Goal: Book appointment/travel/reservation

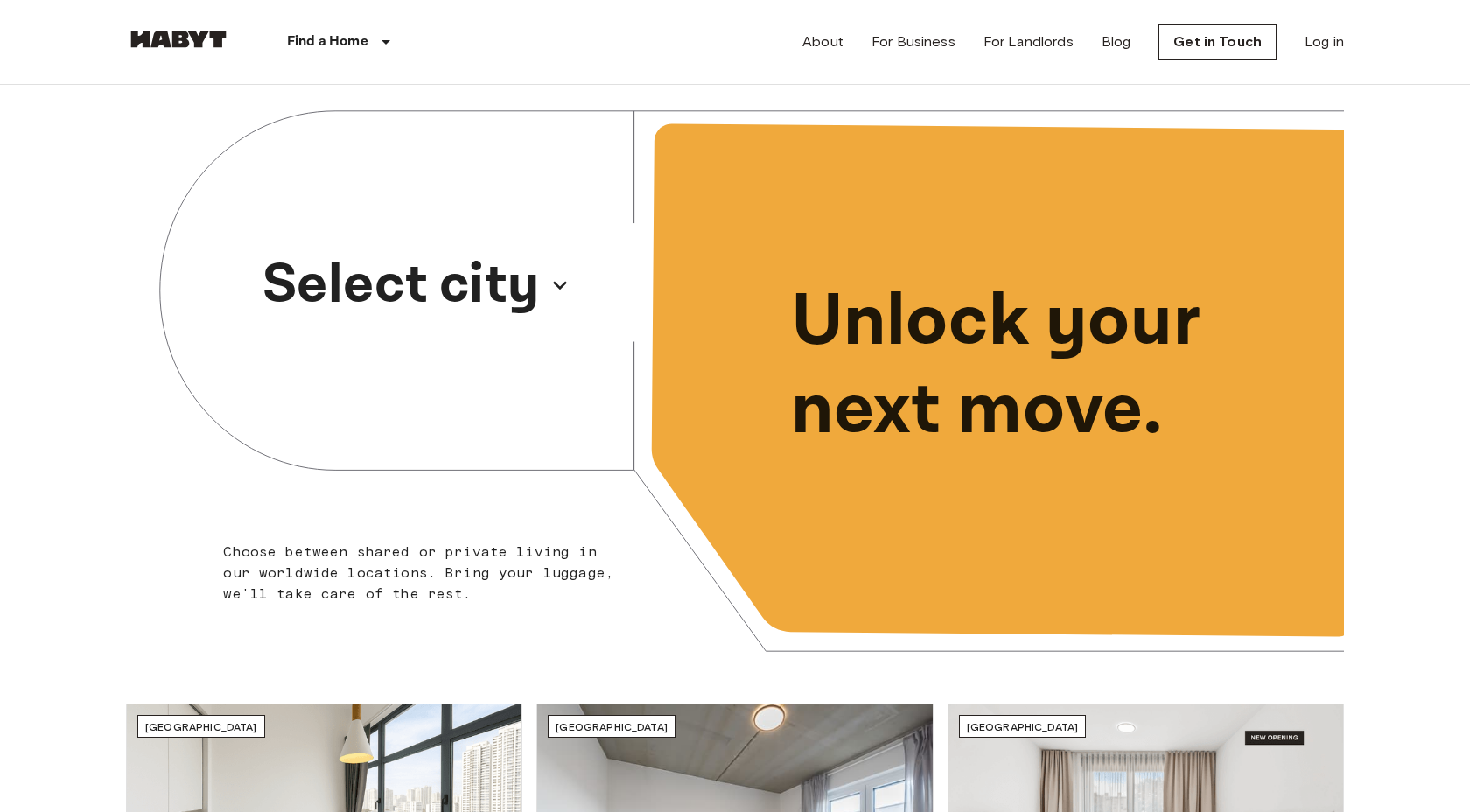
click at [514, 277] on p "Select city" at bounding box center [401, 285] width 277 height 84
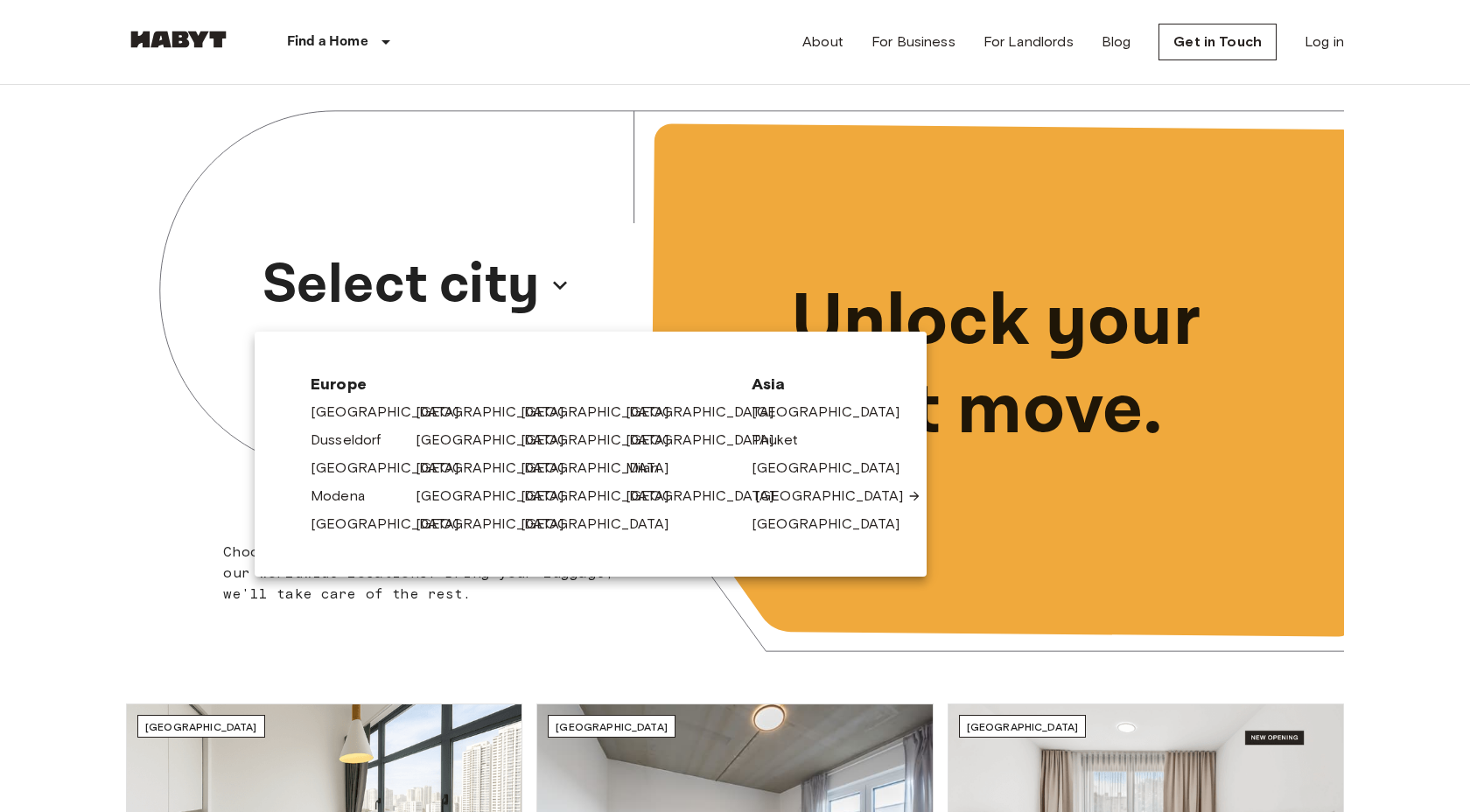
click at [759, 495] on link "[GEOGRAPHIC_DATA]" at bounding box center [839, 496] width 167 height 21
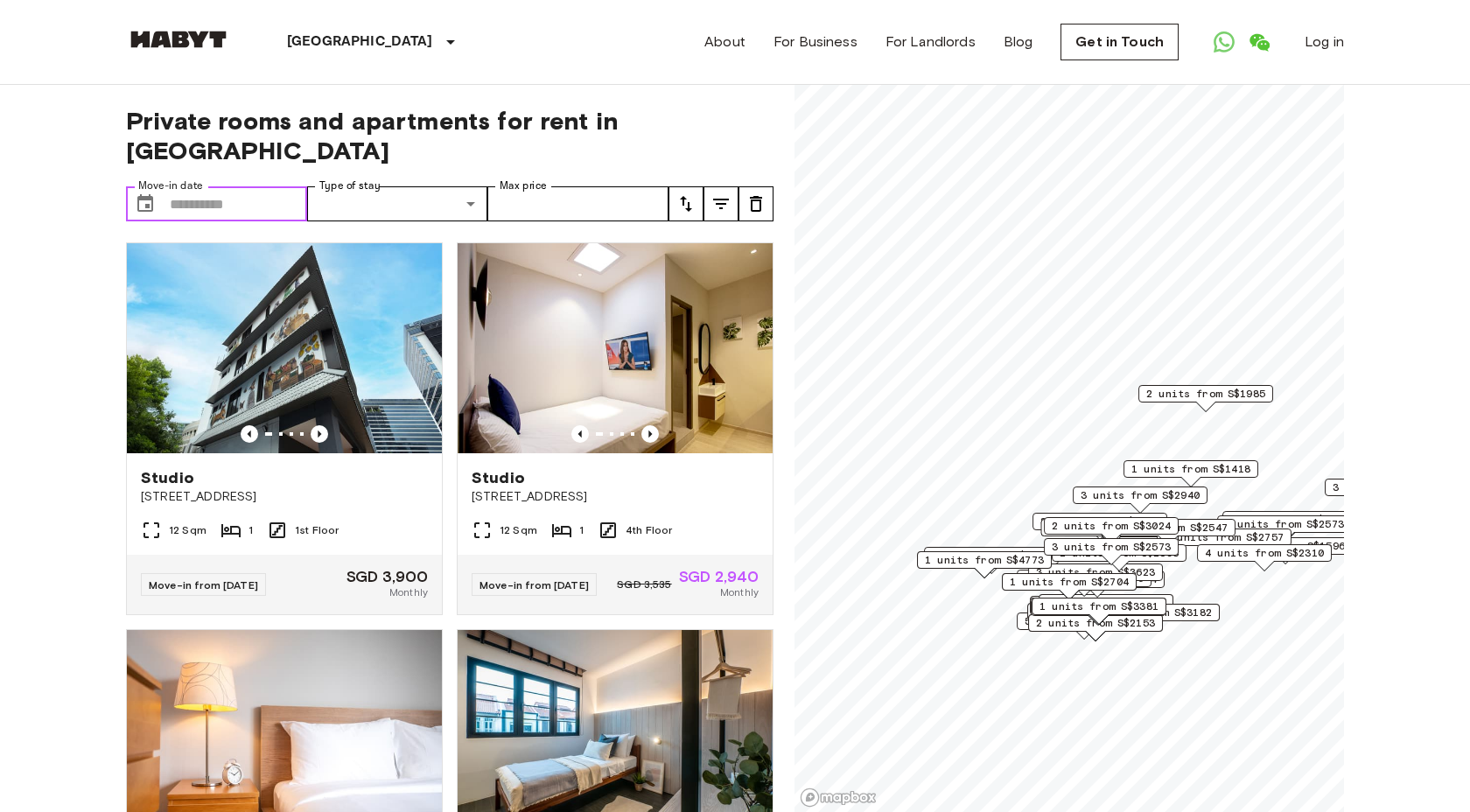
click at [232, 186] on input "Move-in date" at bounding box center [238, 203] width 137 height 35
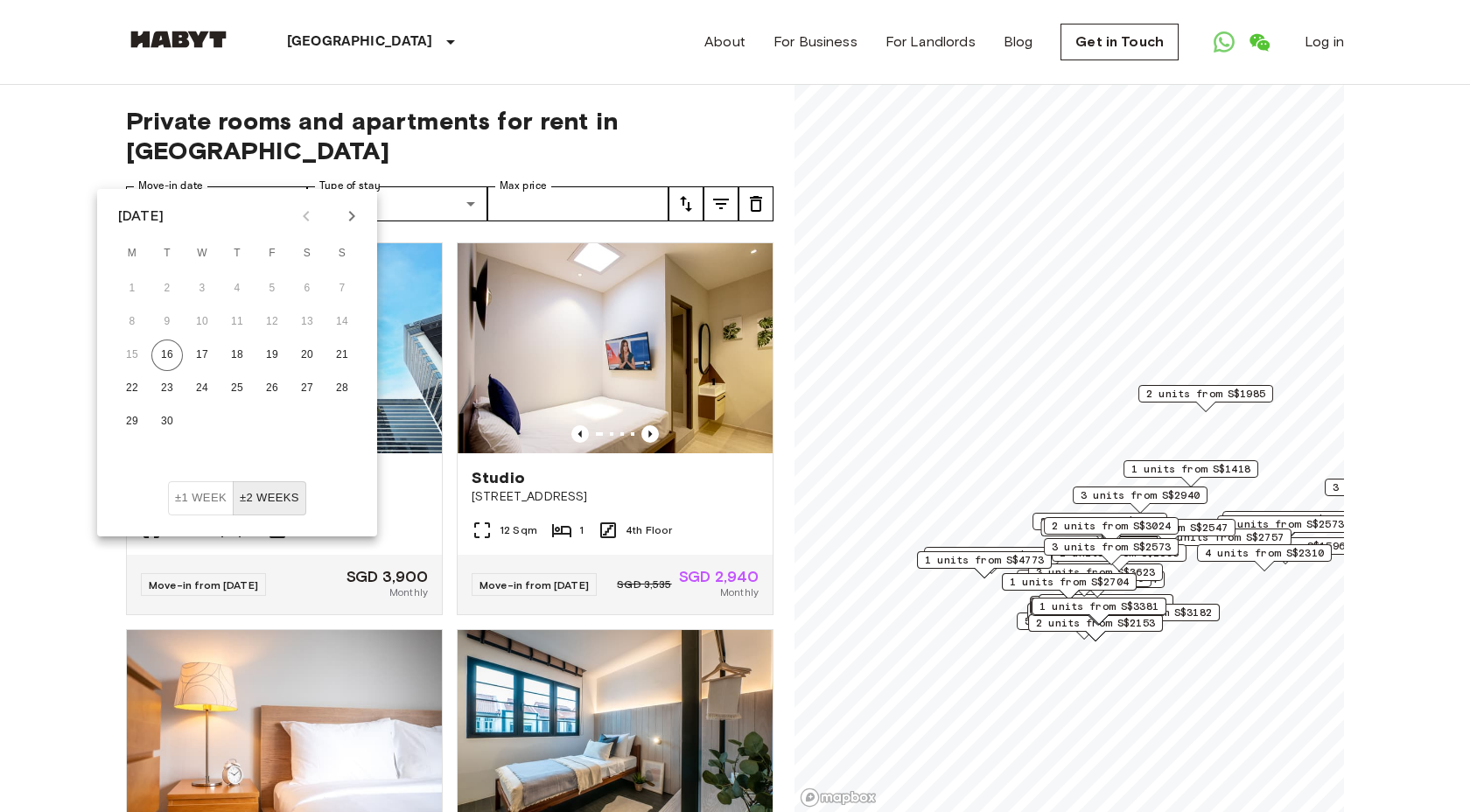
click at [359, 209] on icon "Next month" at bounding box center [351, 215] width 21 height 21
click at [295, 286] on button "4" at bounding box center [307, 289] width 31 height 31
type input "**********"
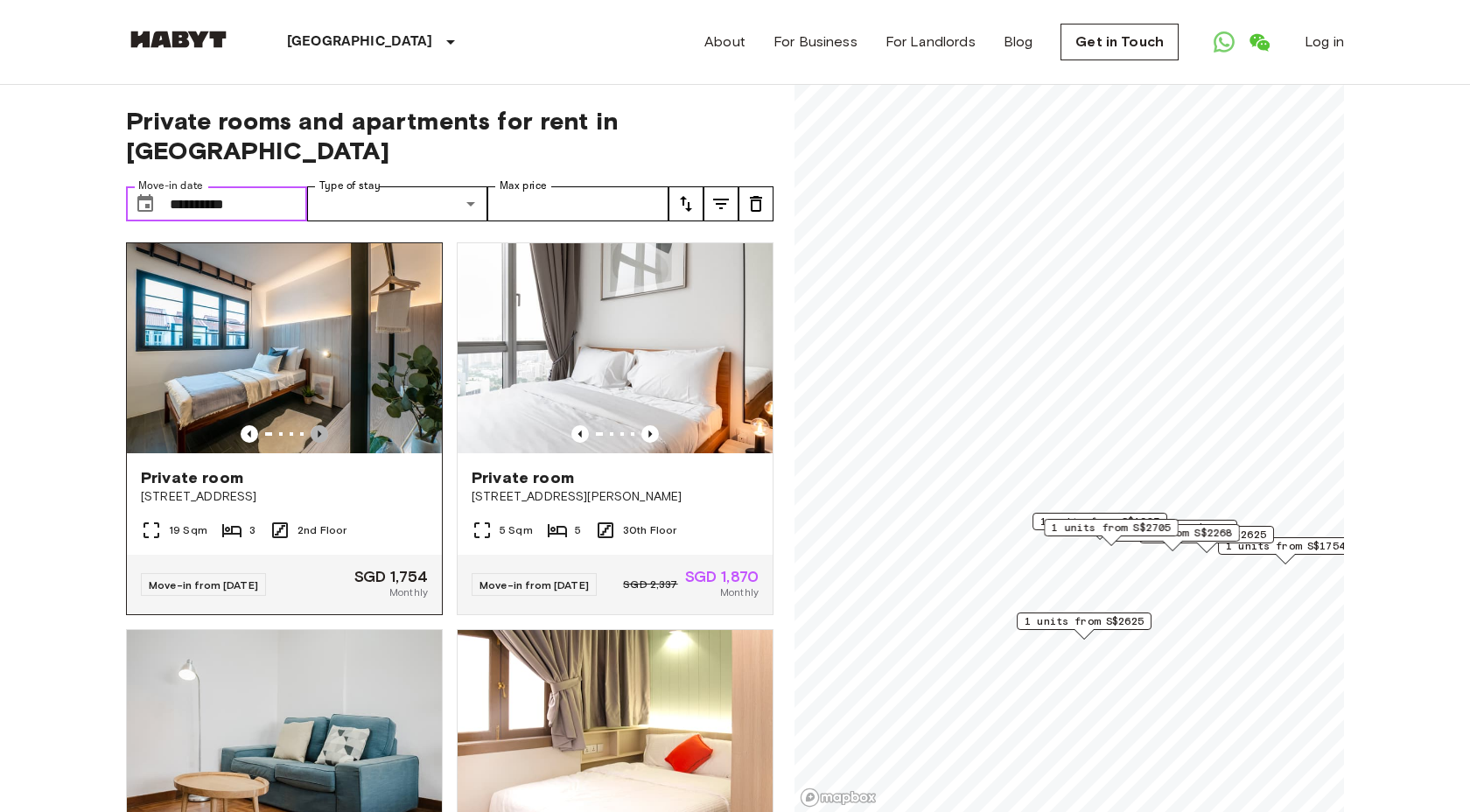
click at [319, 430] on icon "Previous image" at bounding box center [319, 434] width 4 height 7
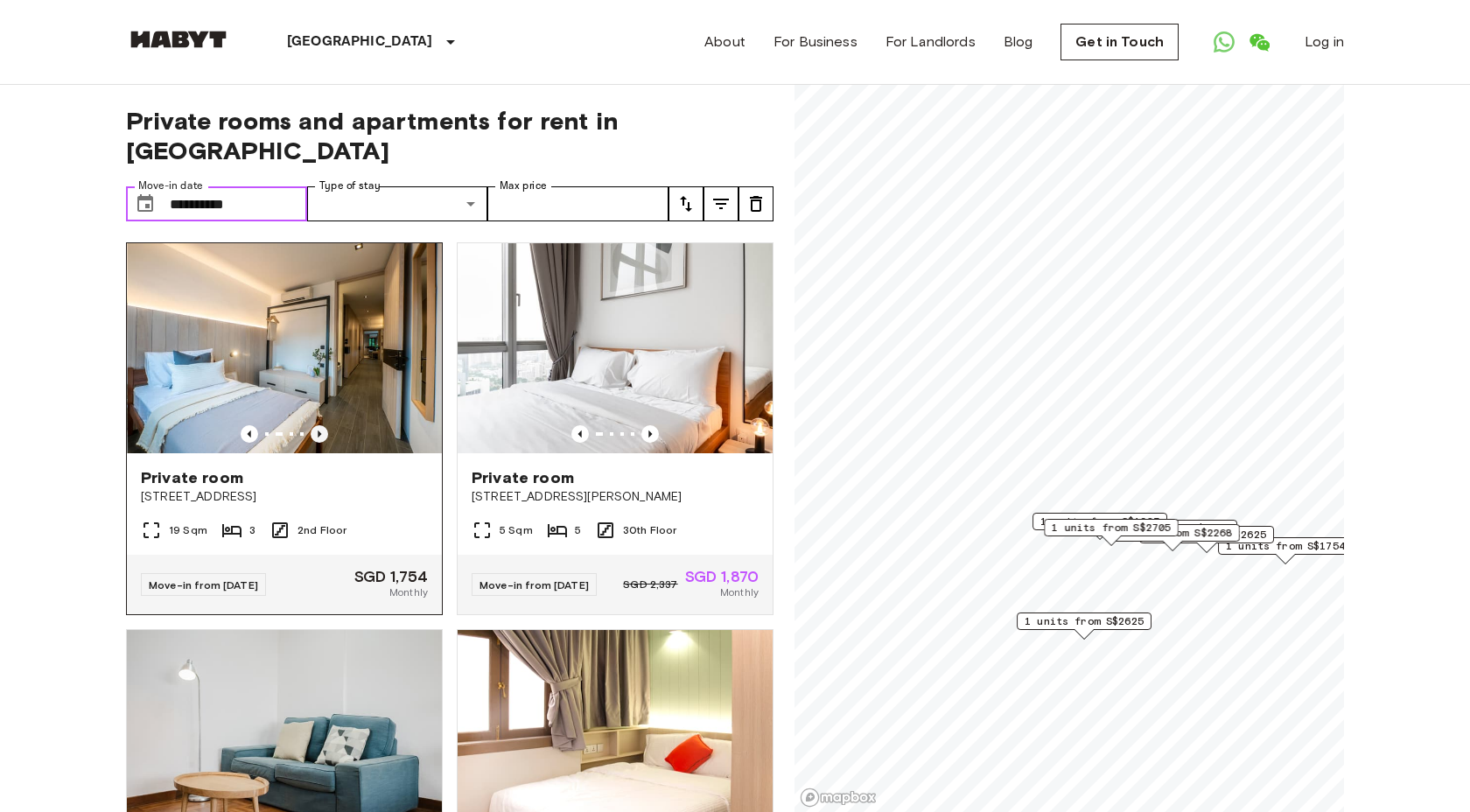
click at [319, 430] on icon "Previous image" at bounding box center [319, 434] width 4 height 7
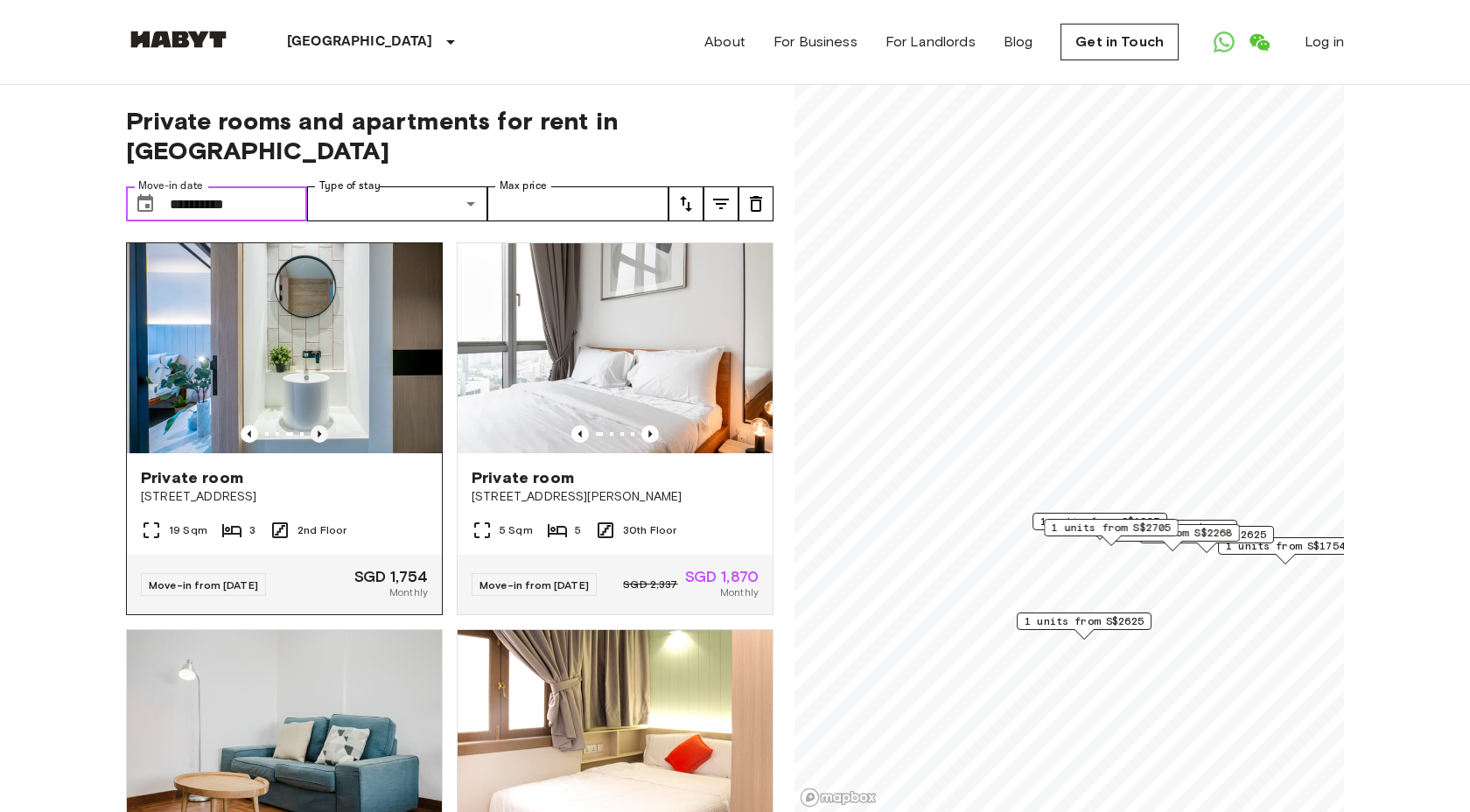
click at [319, 430] on icon "Previous image" at bounding box center [319, 434] width 4 height 7
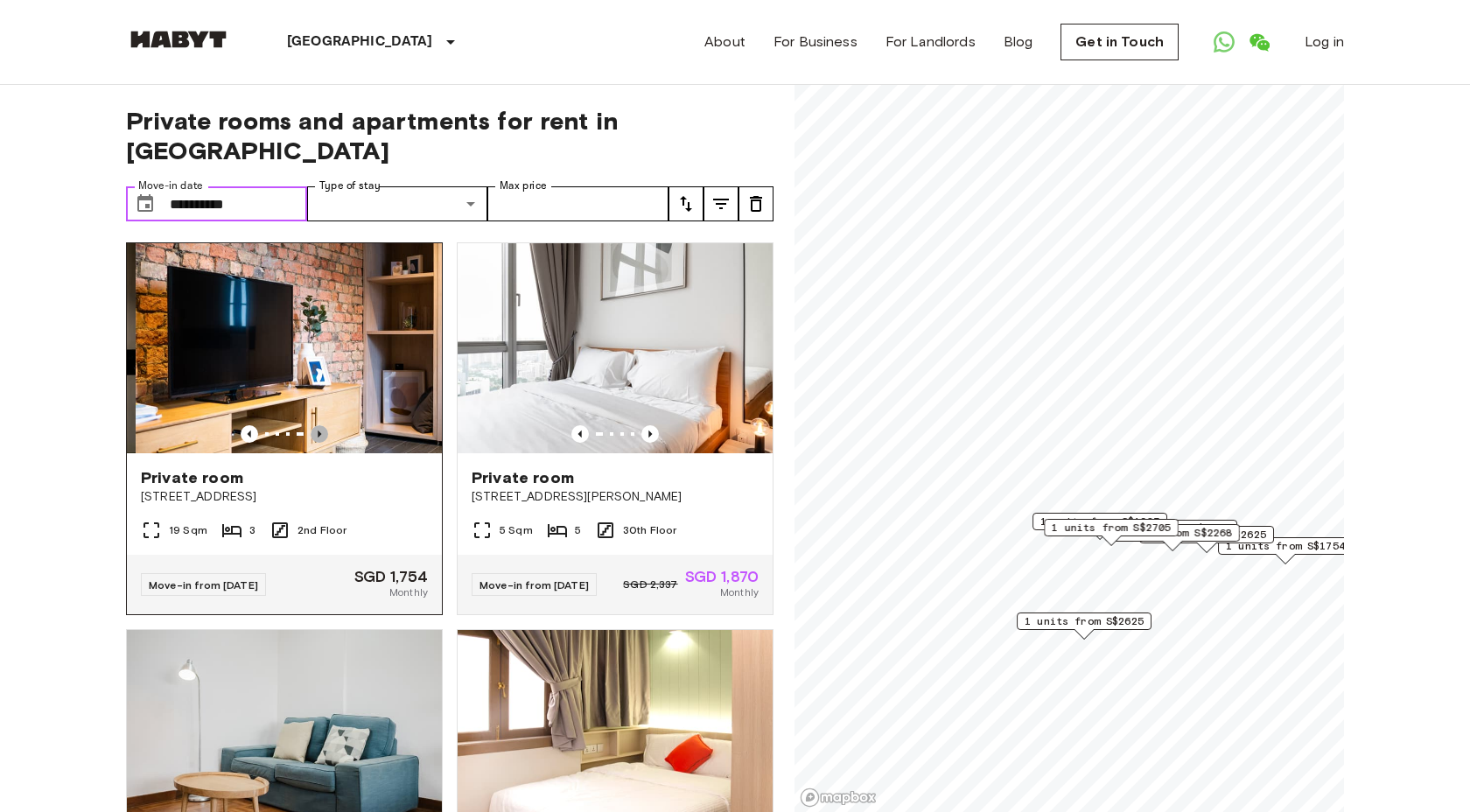
click at [319, 430] on icon "Previous image" at bounding box center [319, 434] width 4 height 7
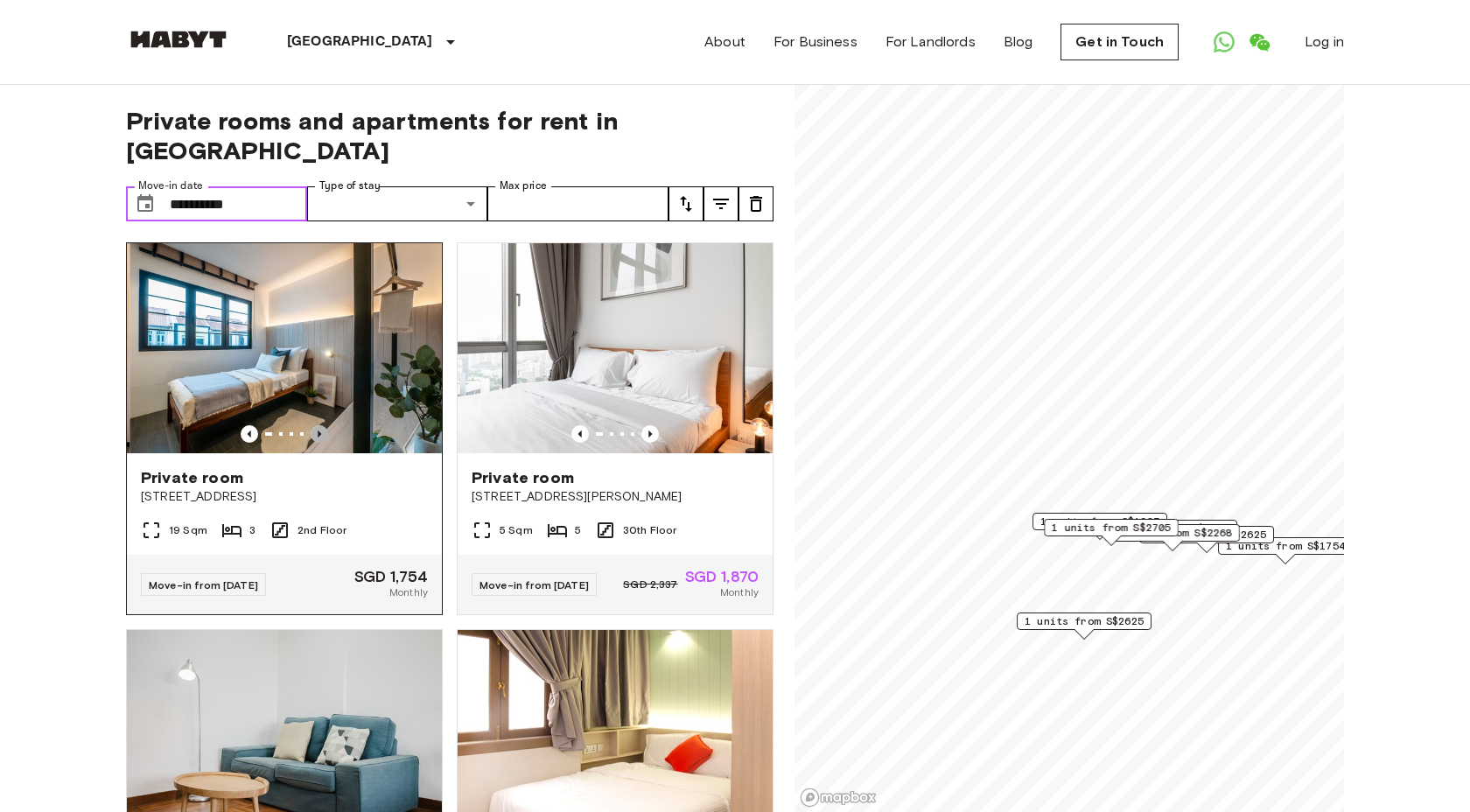
click at [319, 430] on icon "Previous image" at bounding box center [319, 434] width 4 height 7
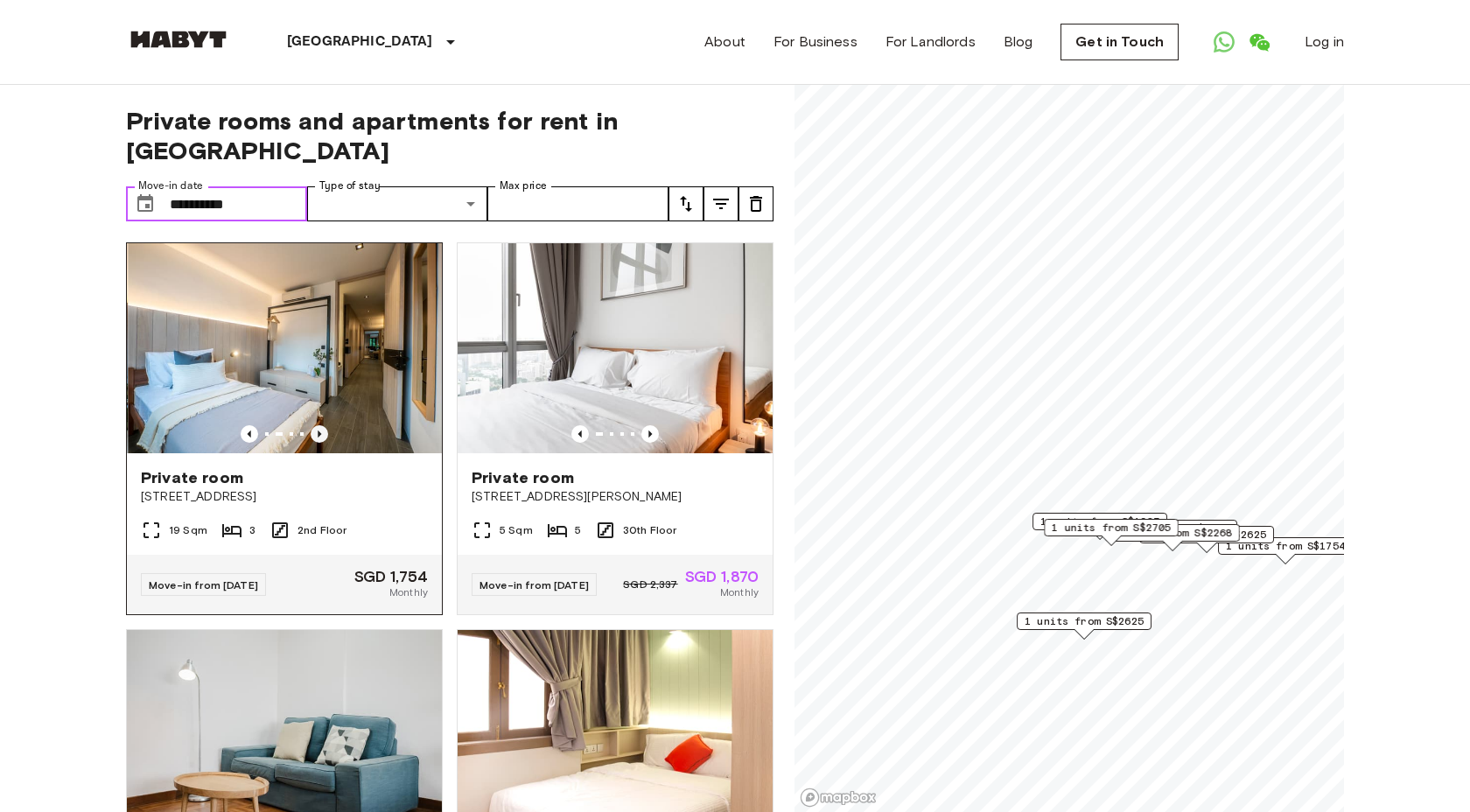
click at [319, 430] on icon "Previous image" at bounding box center [319, 434] width 4 height 7
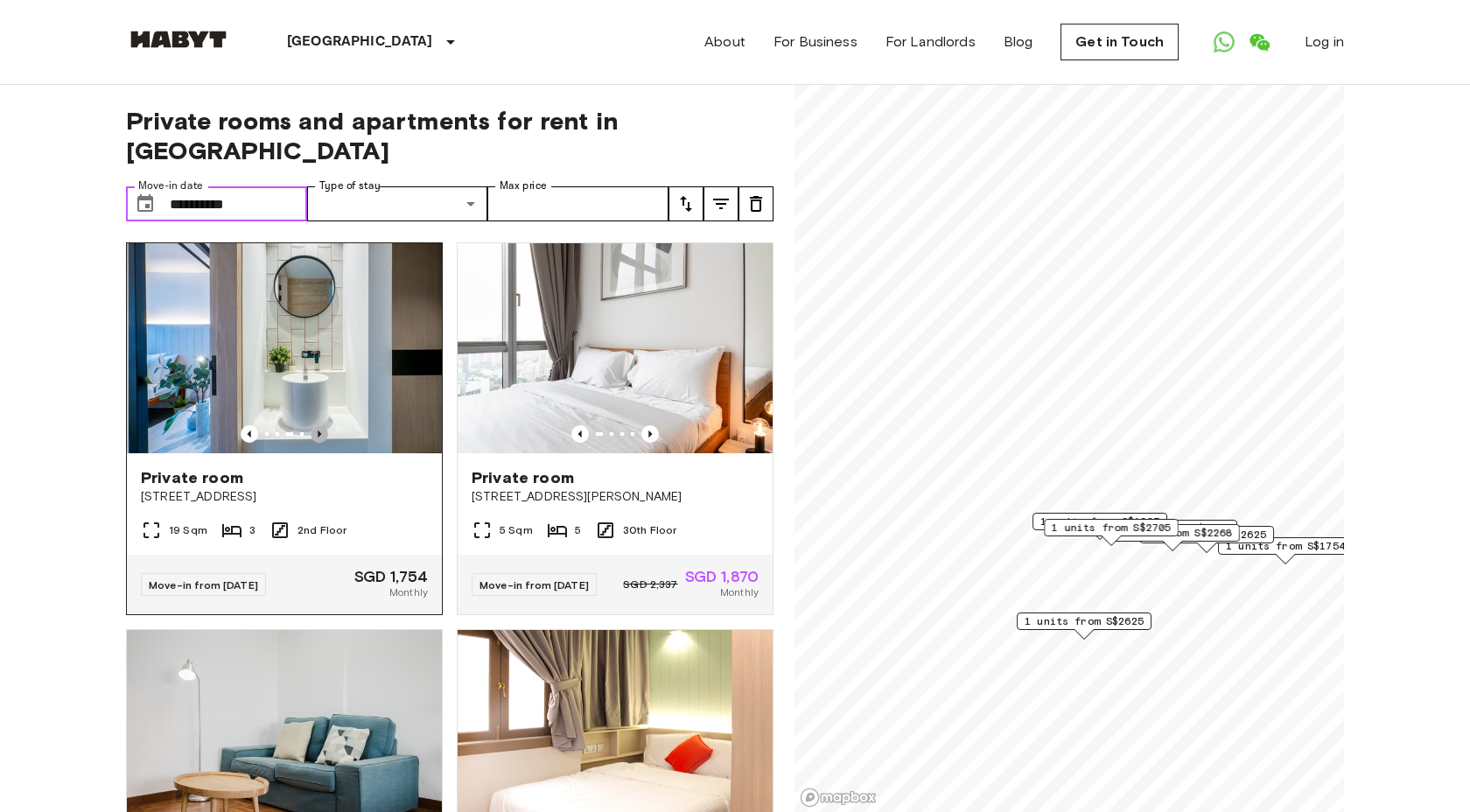
click at [319, 430] on icon "Previous image" at bounding box center [319, 434] width 4 height 7
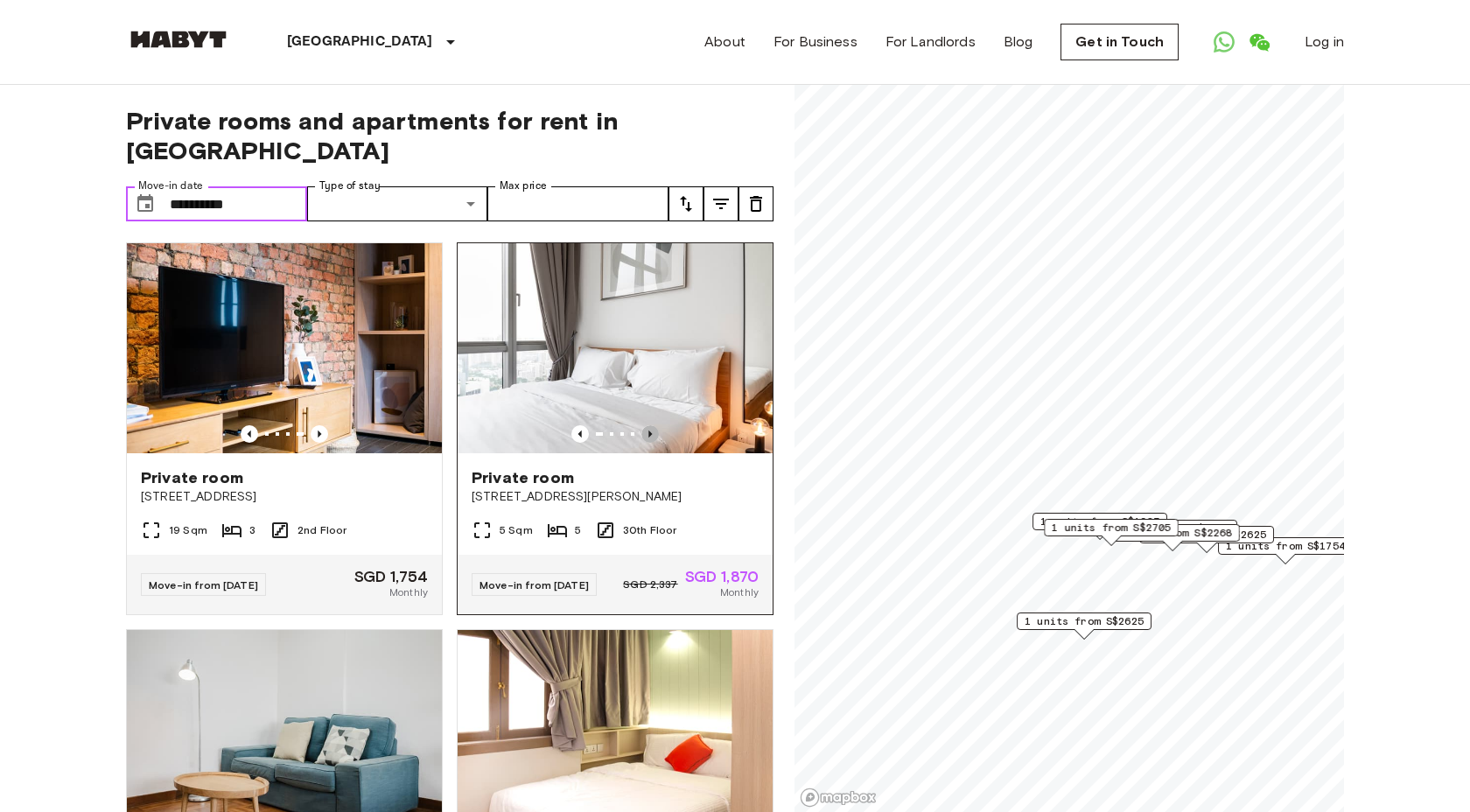
click at [650, 430] on icon "Previous image" at bounding box center [650, 434] width 4 height 7
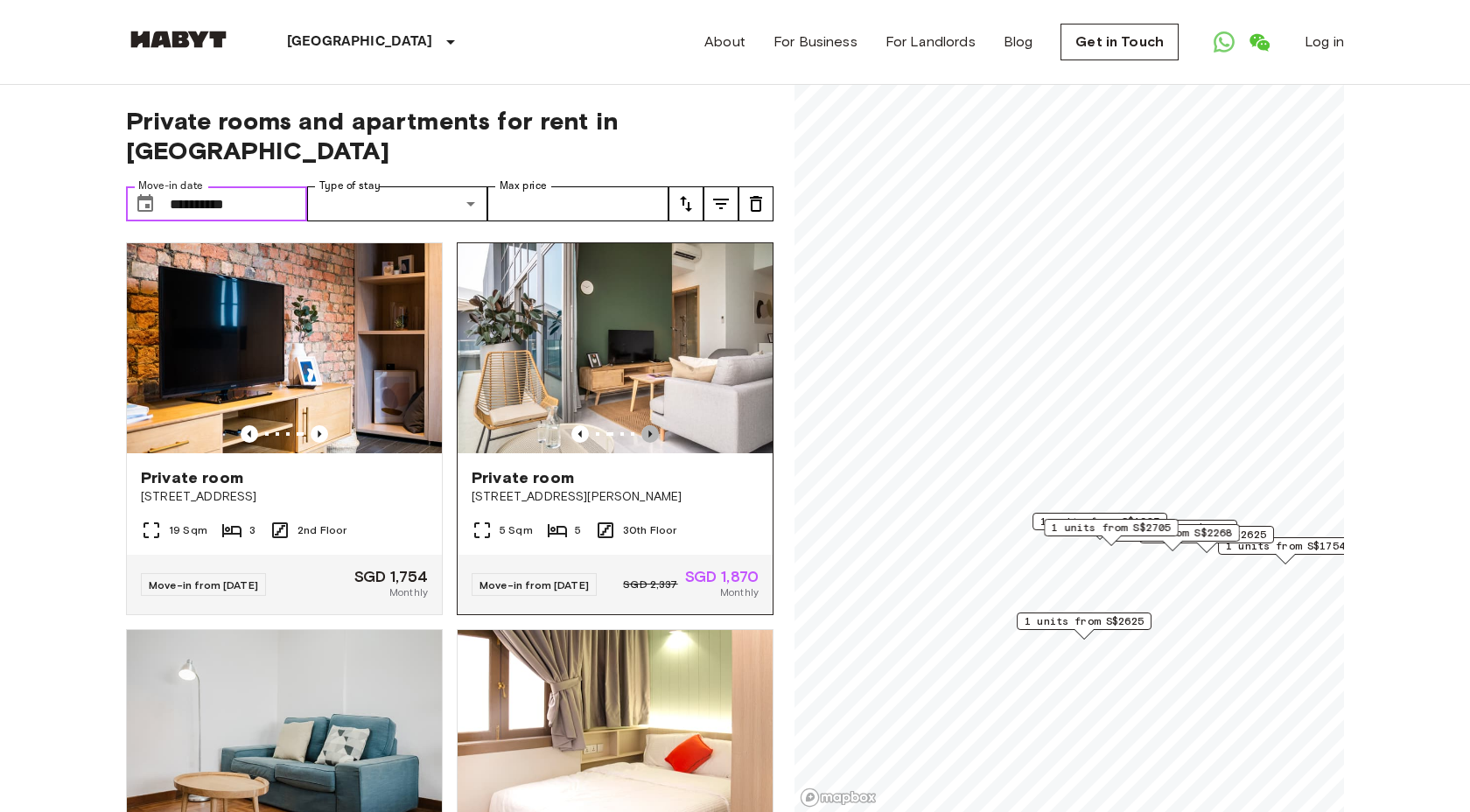
click at [650, 430] on icon "Previous image" at bounding box center [650, 434] width 4 height 7
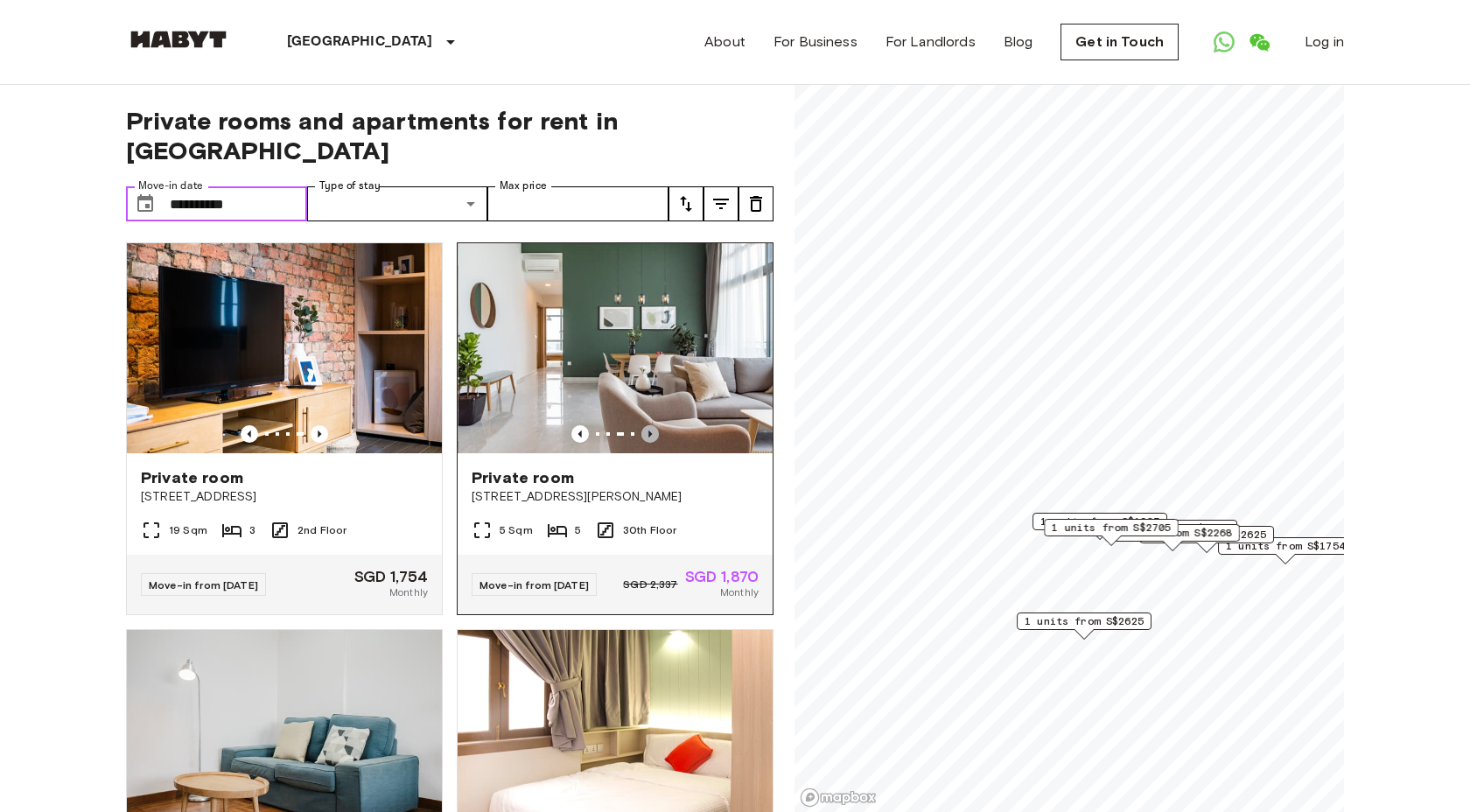
click at [650, 430] on icon "Previous image" at bounding box center [650, 434] width 4 height 7
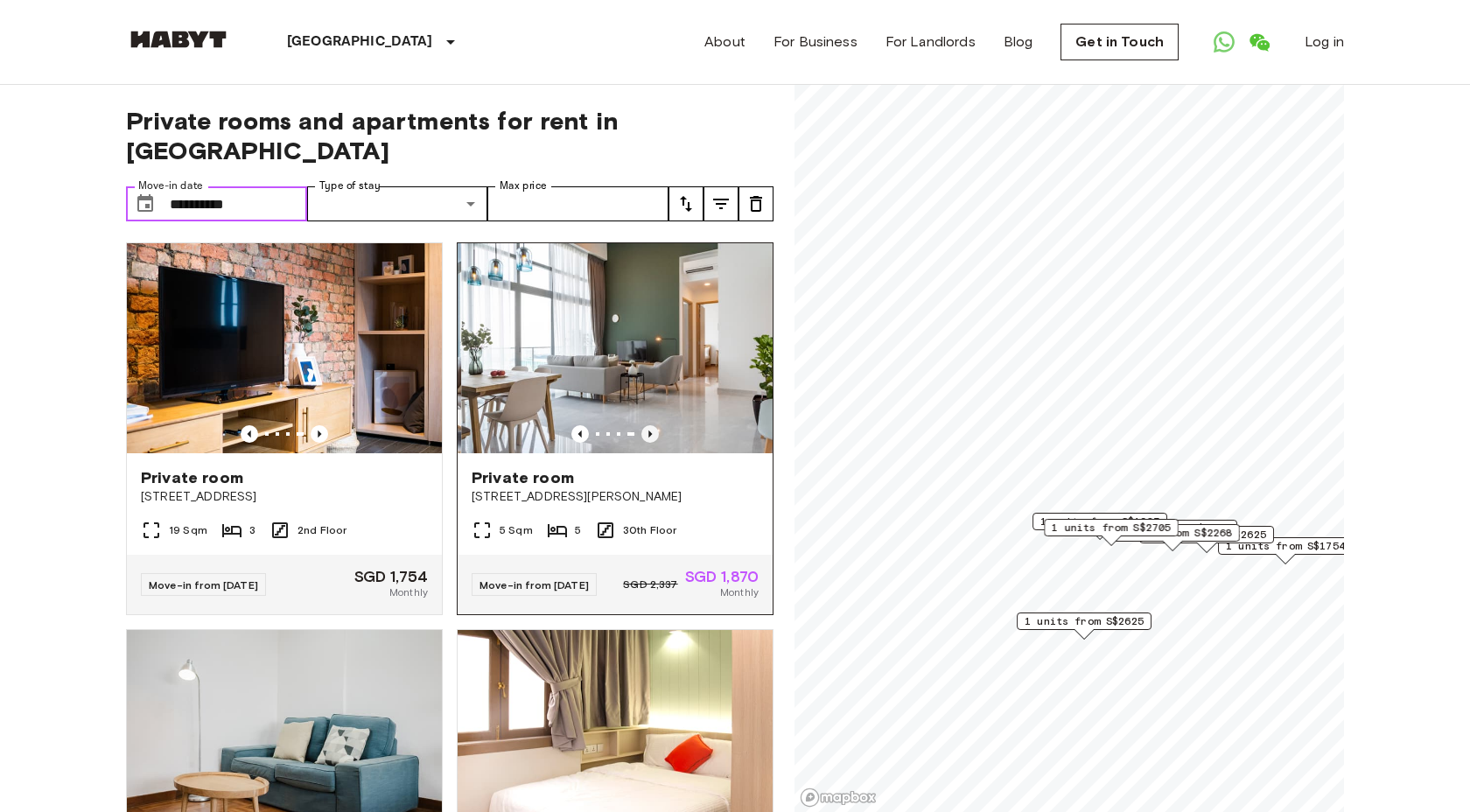
click at [650, 430] on icon "Previous image" at bounding box center [650, 434] width 4 height 7
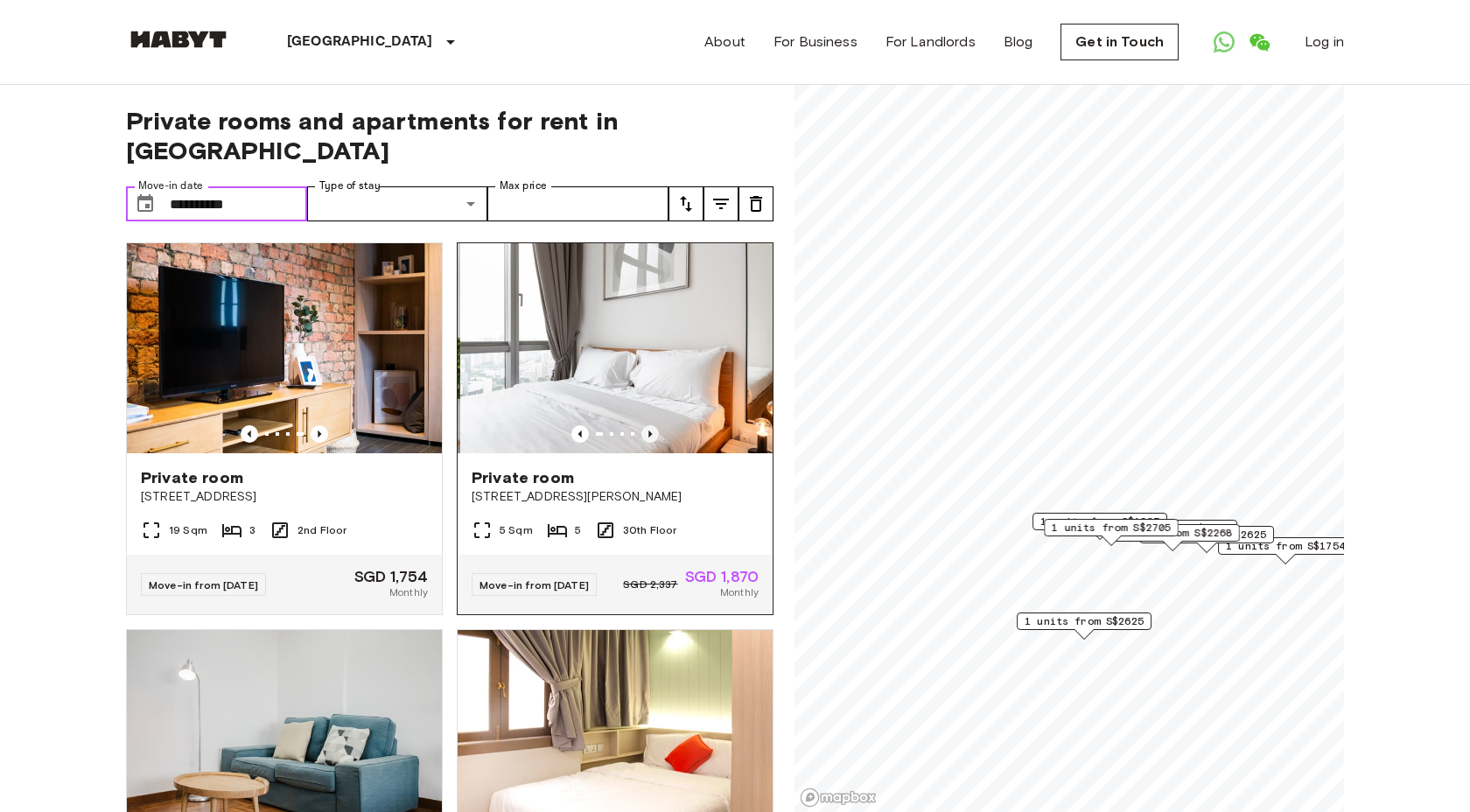
click at [650, 430] on icon "Previous image" at bounding box center [650, 434] width 4 height 7
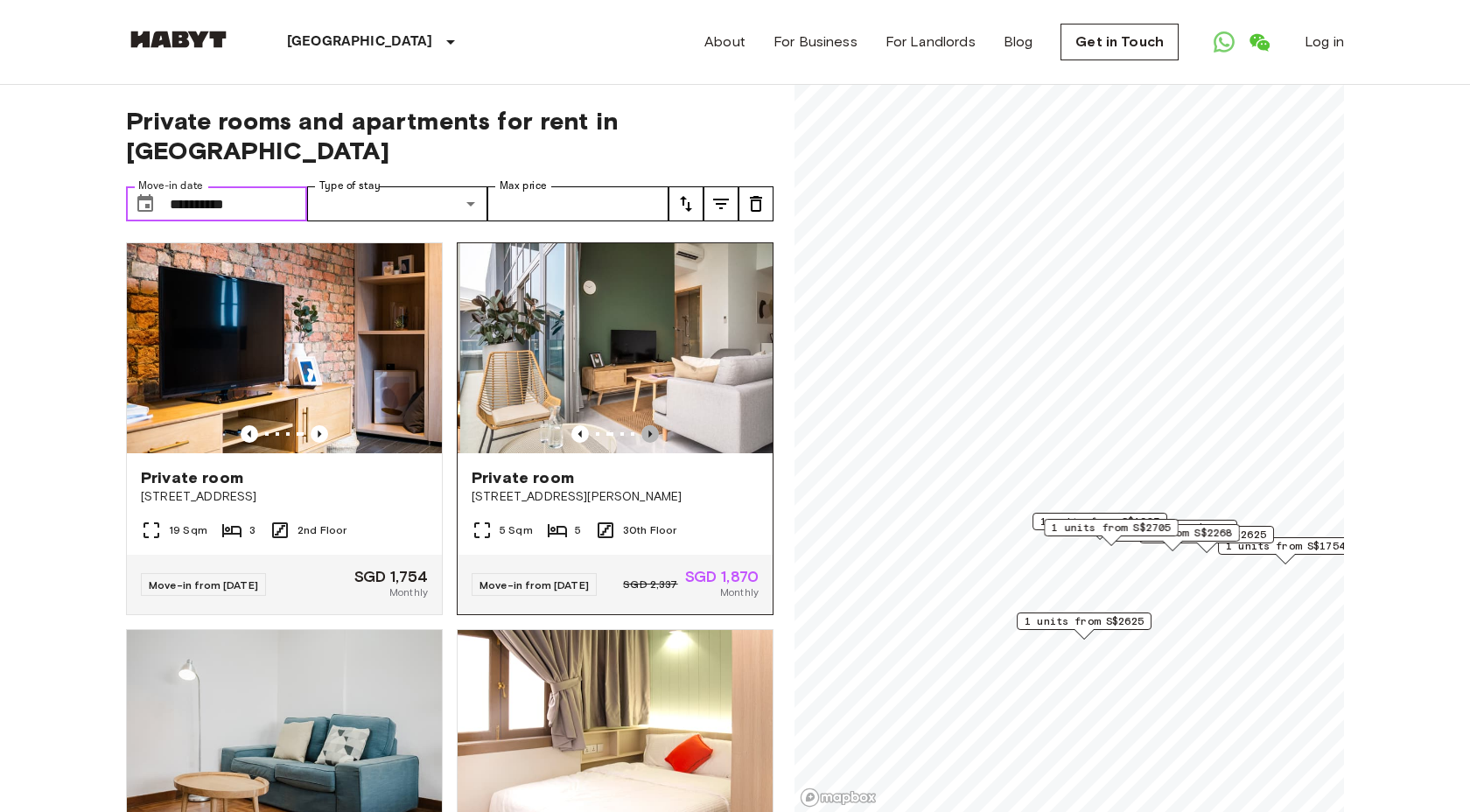
click at [650, 430] on icon "Previous image" at bounding box center [650, 434] width 4 height 7
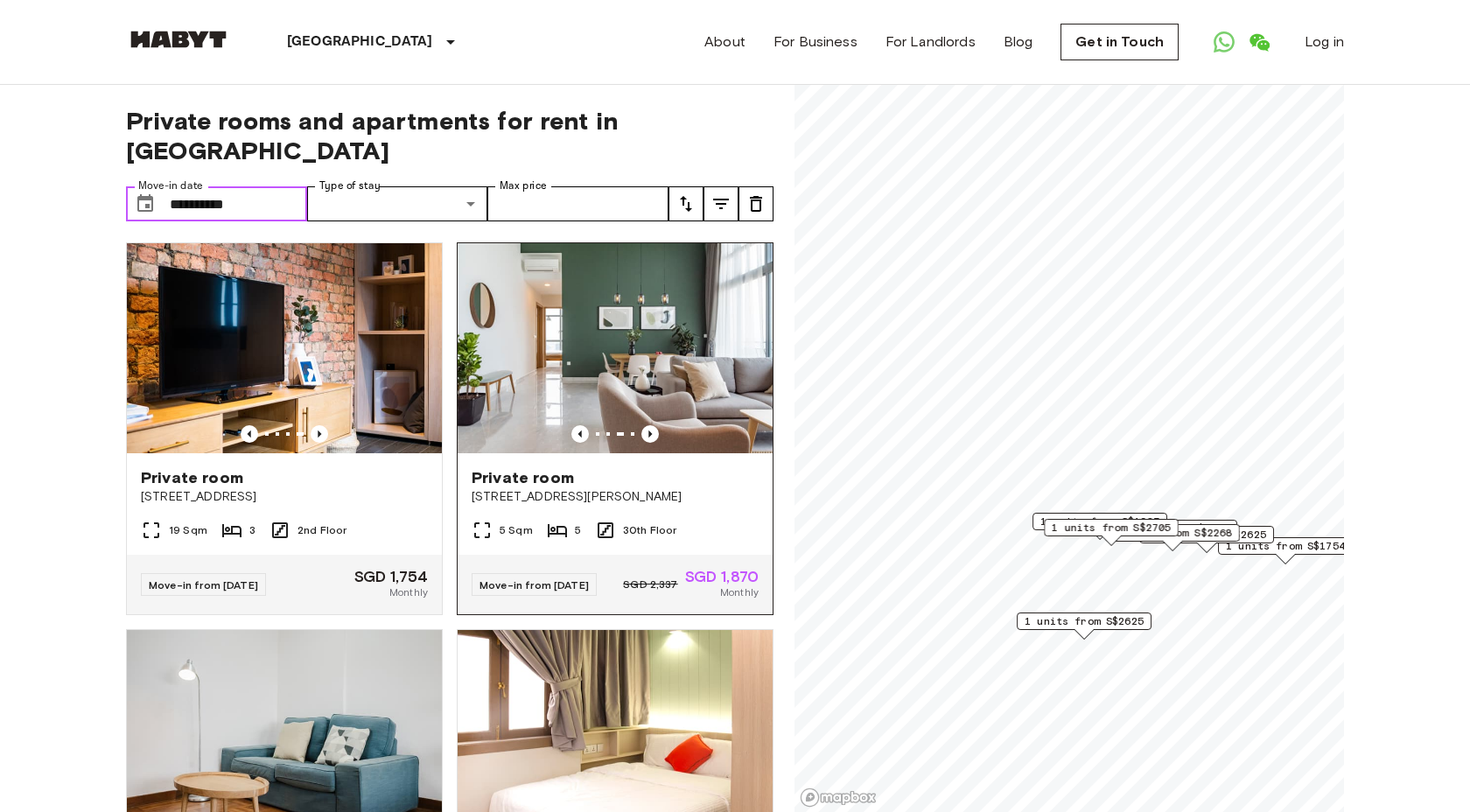
click at [597, 342] on img at bounding box center [615, 348] width 315 height 210
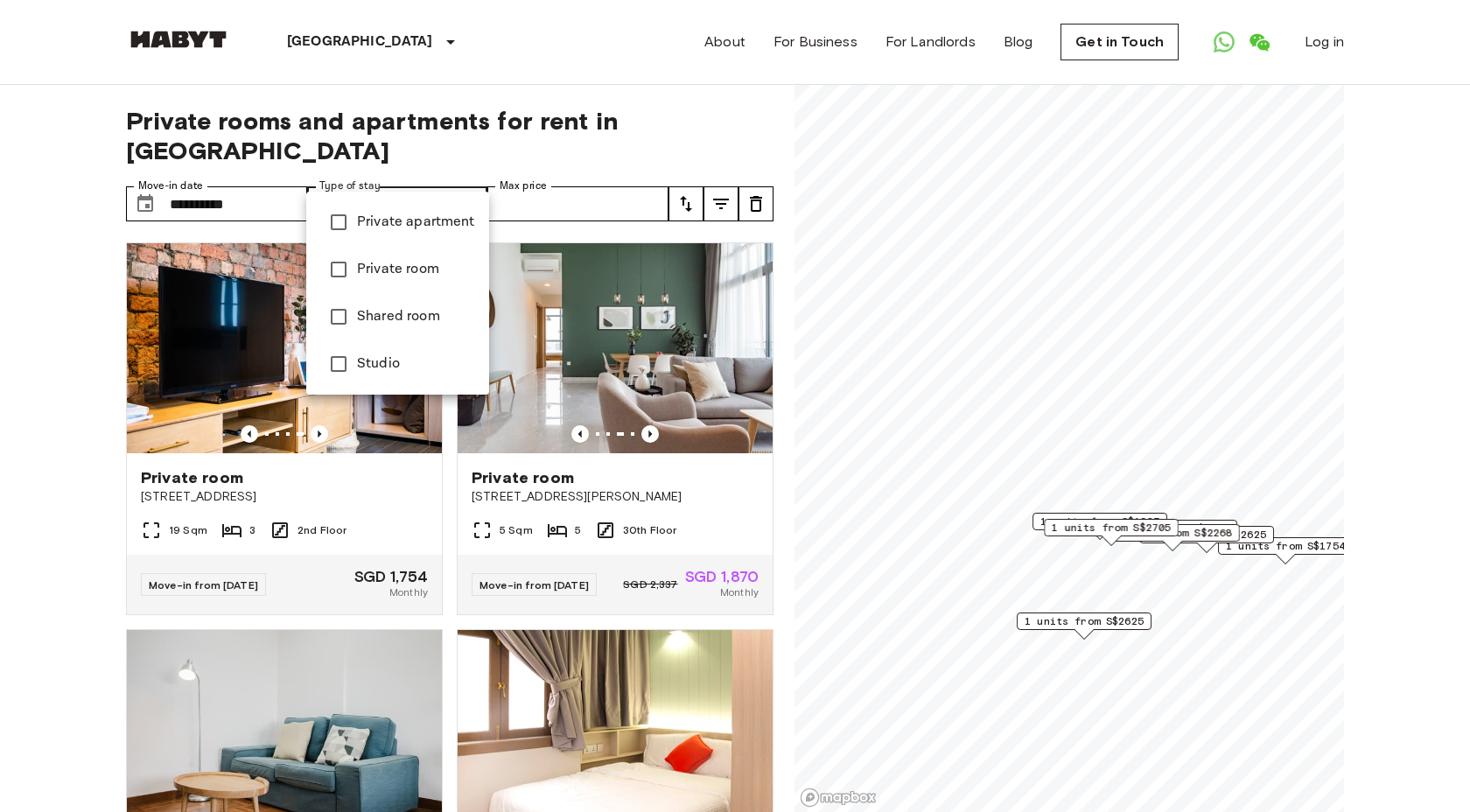
click at [437, 171] on div at bounding box center [735, 406] width 1470 height 812
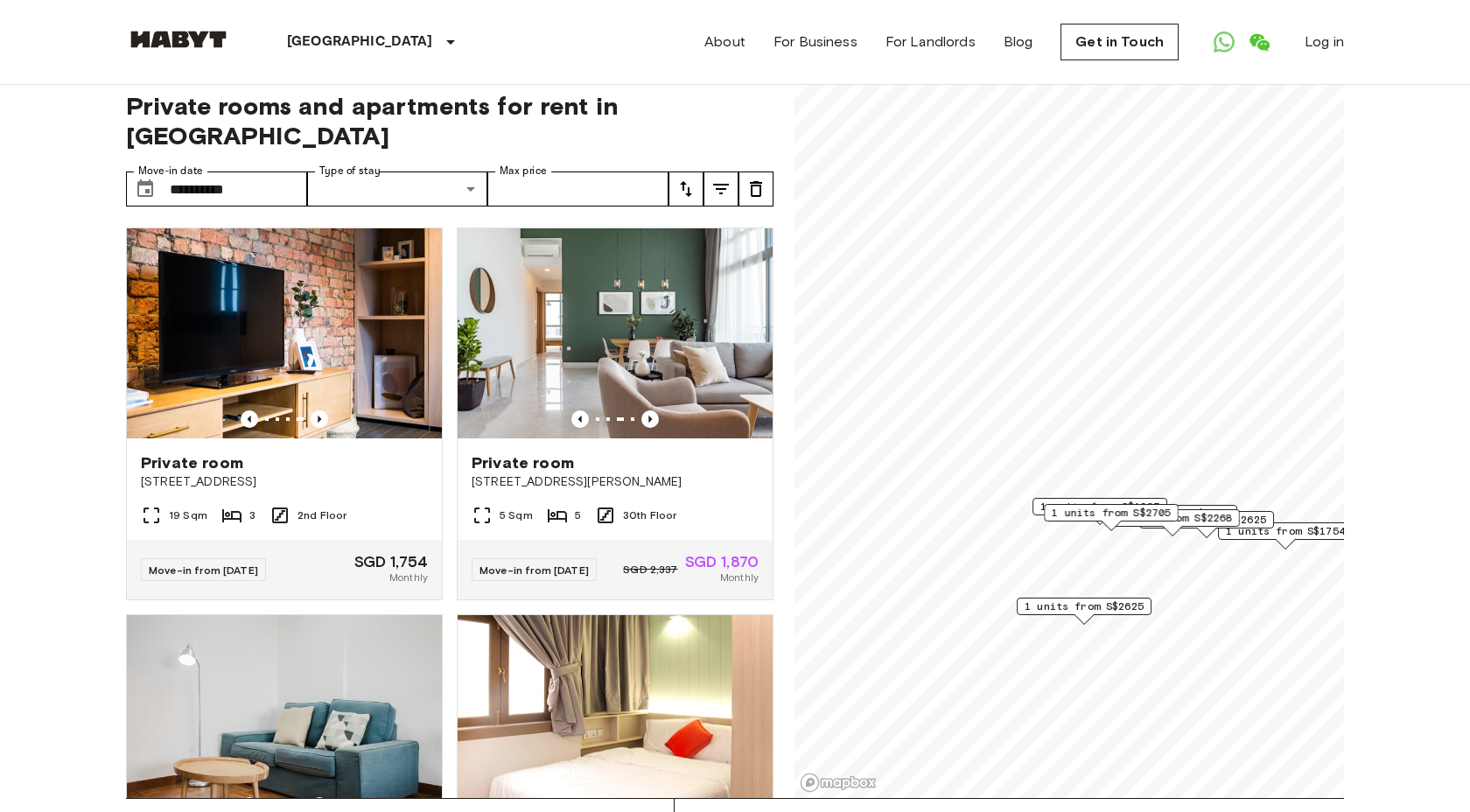
scroll to position [14, 0]
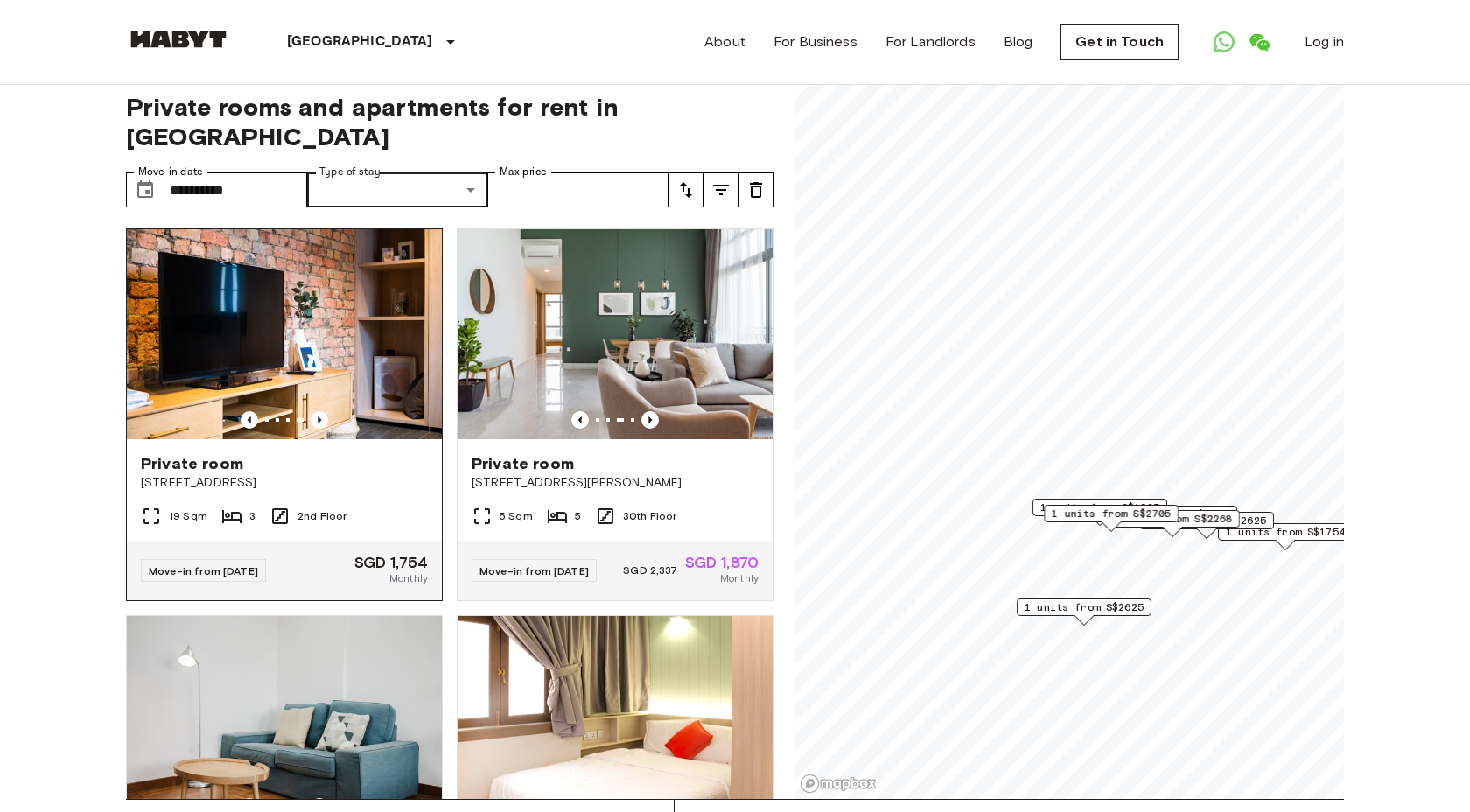
click at [309, 322] on img at bounding box center [284, 334] width 315 height 210
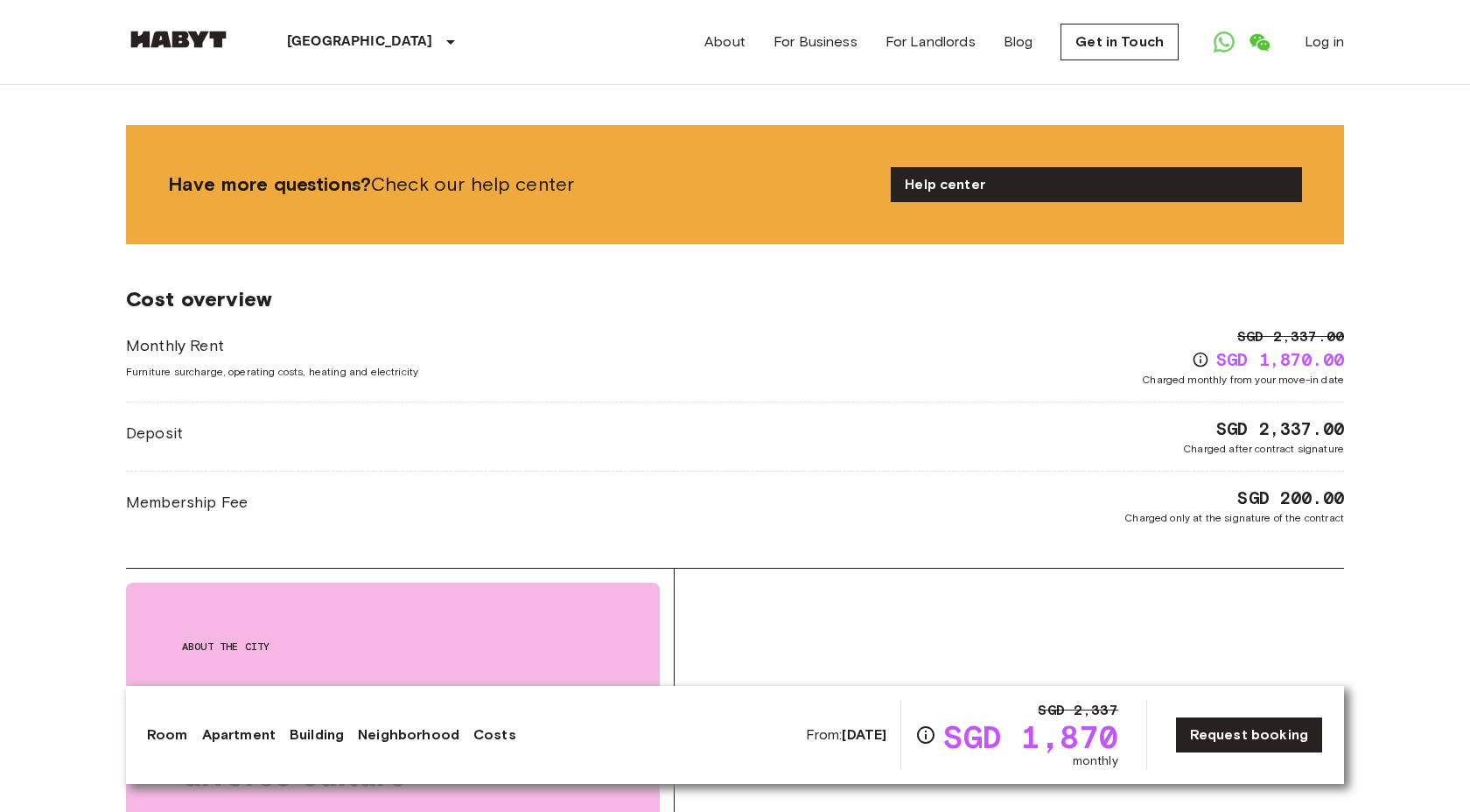
scroll to position [2234, 0]
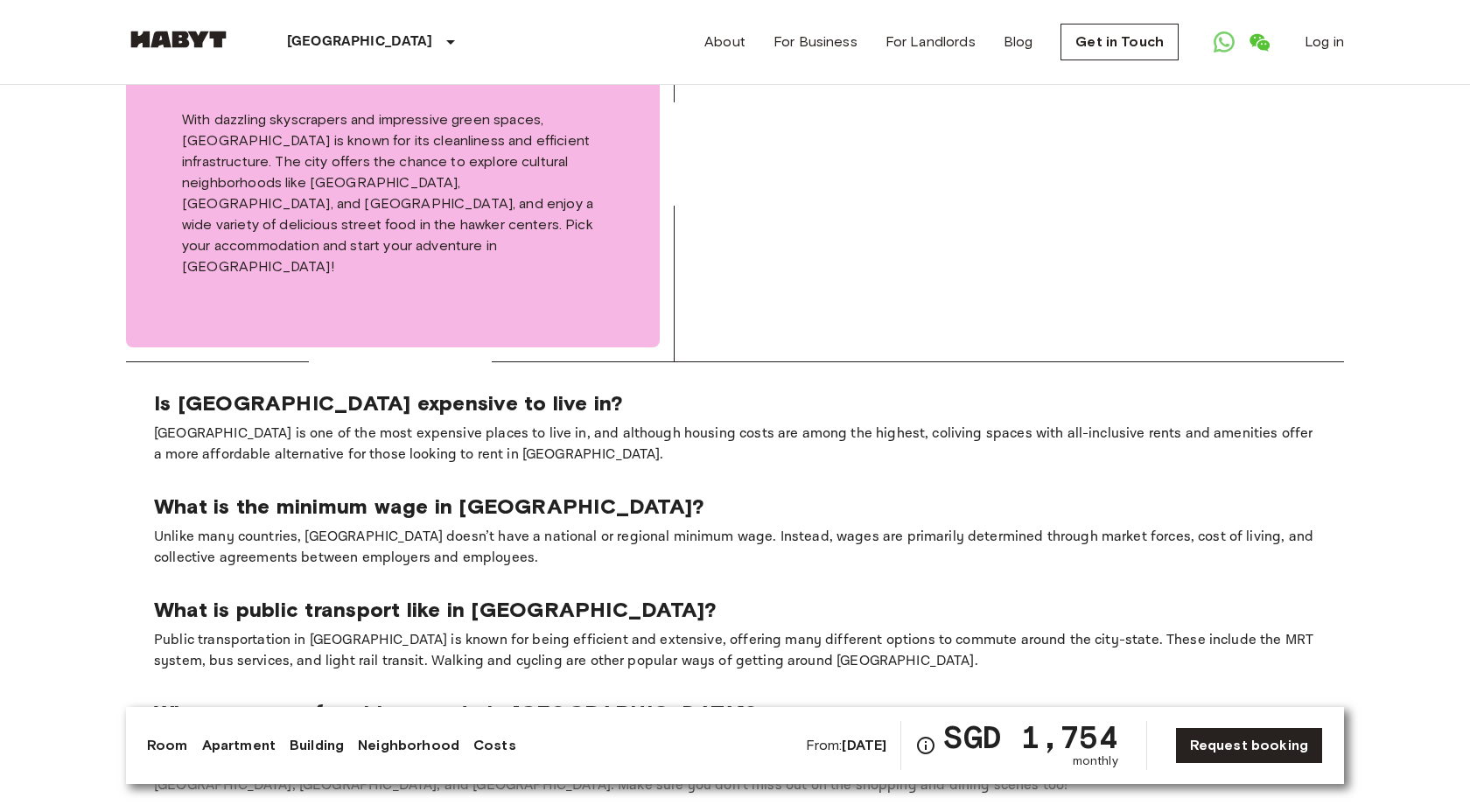
scroll to position [2534, 0]
